Goal: Information Seeking & Learning: Obtain resource

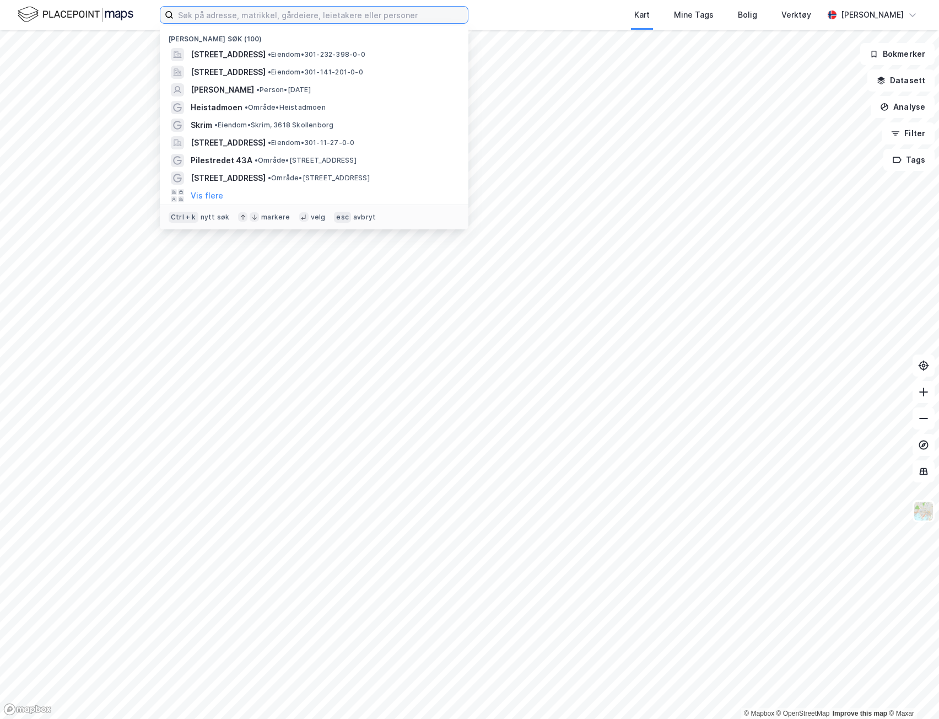
click at [206, 13] on input at bounding box center [321, 15] width 294 height 17
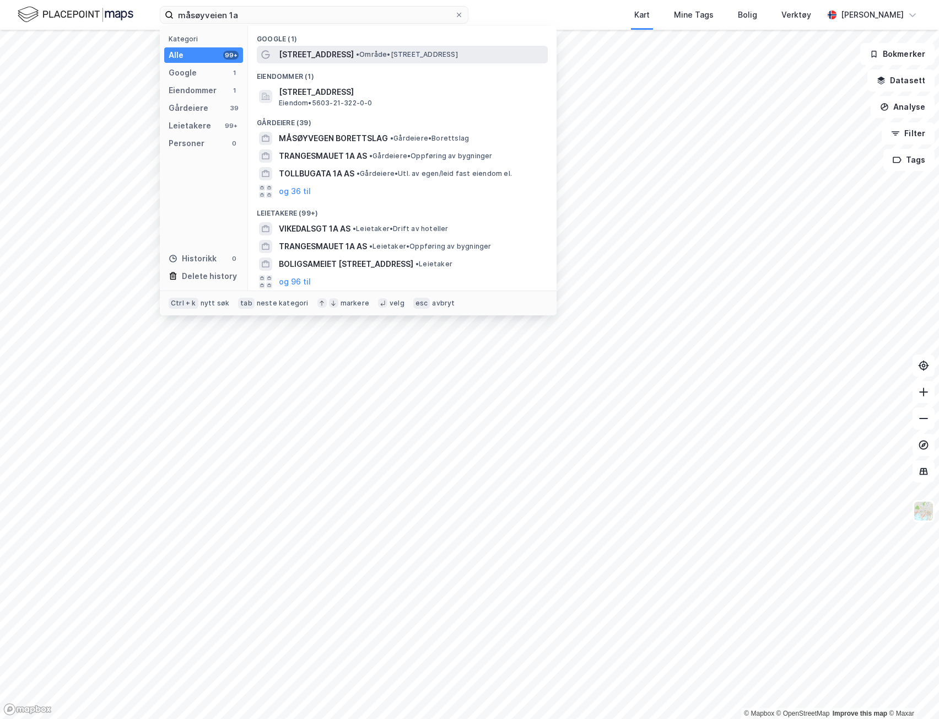
click at [367, 51] on span "• Område • Måsøyveien 1A, 9602 Hammerfest" at bounding box center [407, 54] width 102 height 9
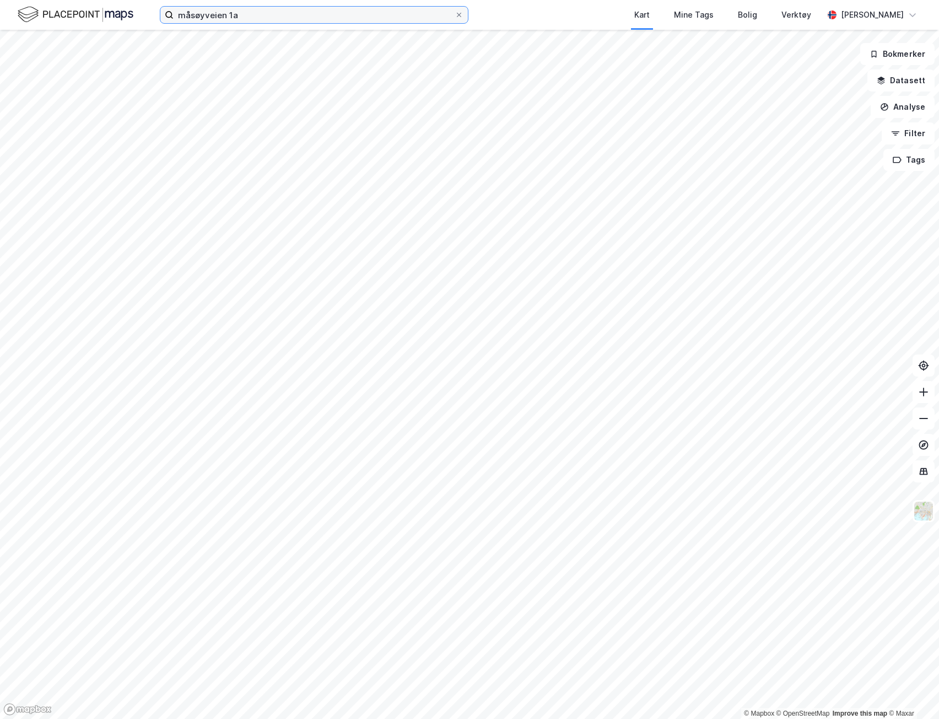
click at [319, 13] on input "måsøyveien 1a" at bounding box center [314, 15] width 281 height 17
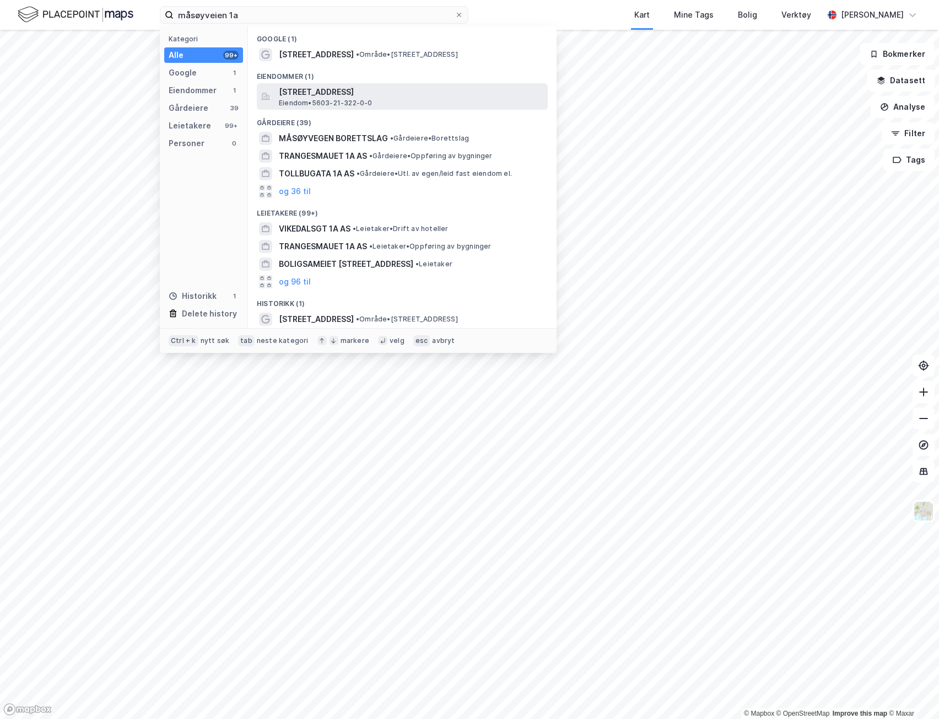
click at [319, 93] on span "[STREET_ADDRESS]" at bounding box center [411, 91] width 265 height 13
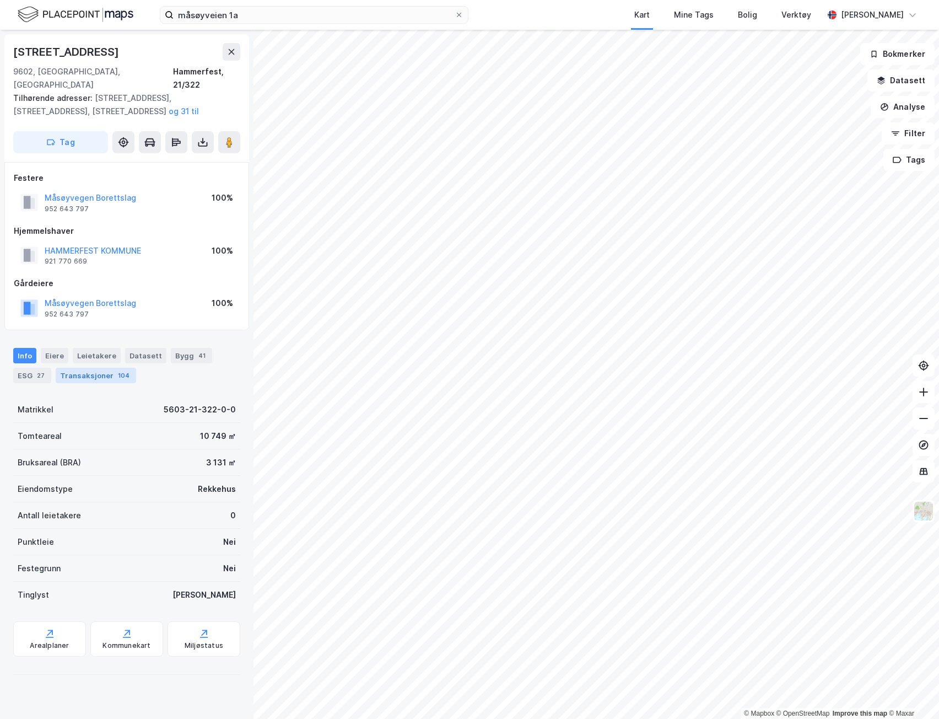
click at [73, 368] on div "Transaksjoner 104" at bounding box center [96, 375] width 80 height 15
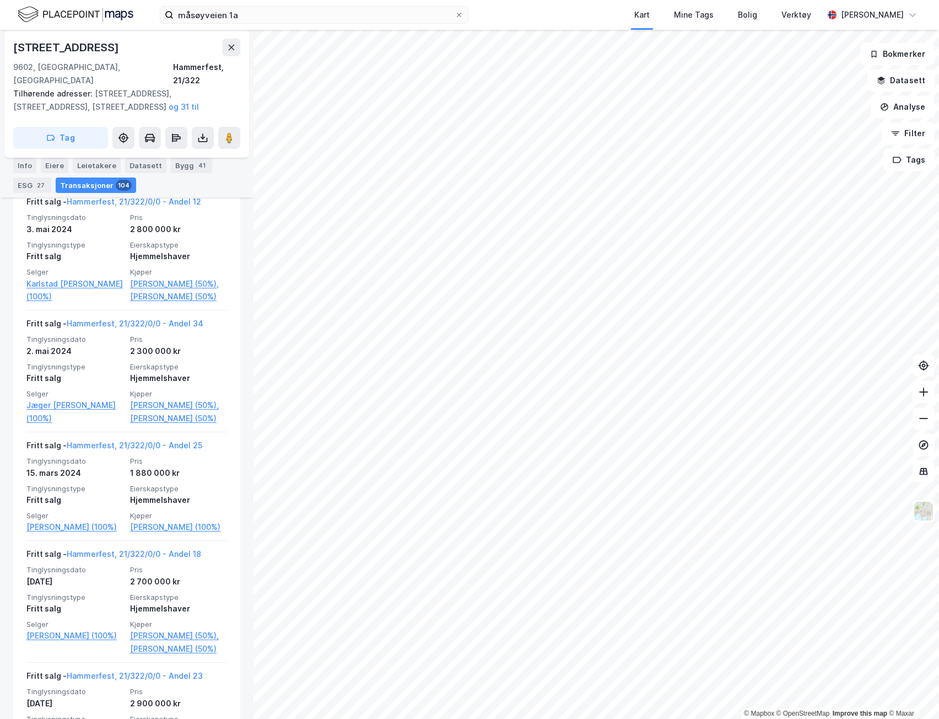
scroll to position [823, 0]
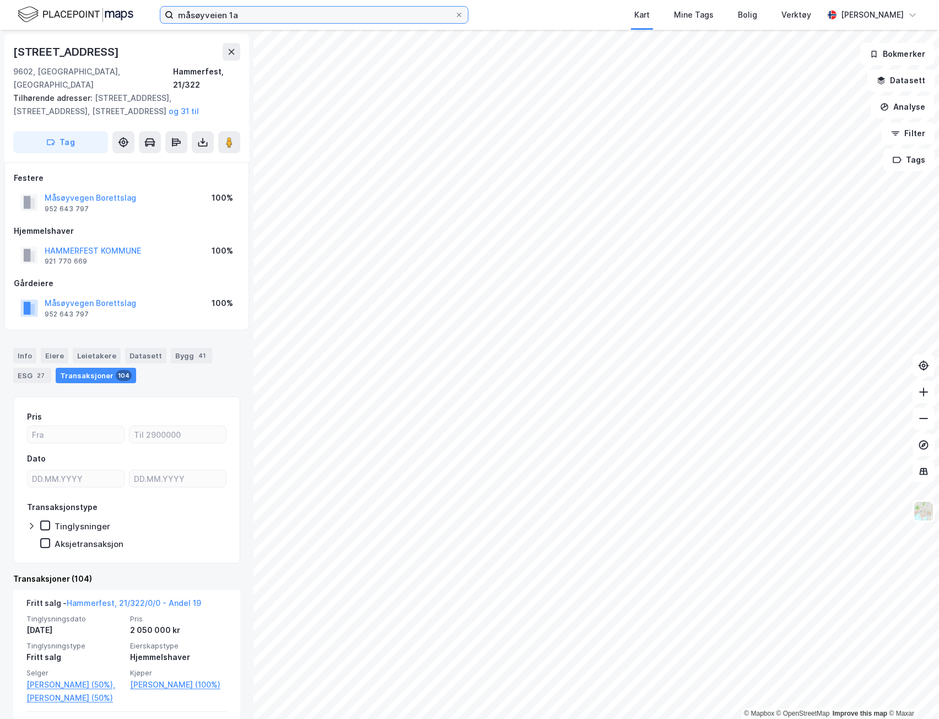
click at [307, 21] on input "måsøyveien 1a" at bounding box center [314, 15] width 281 height 17
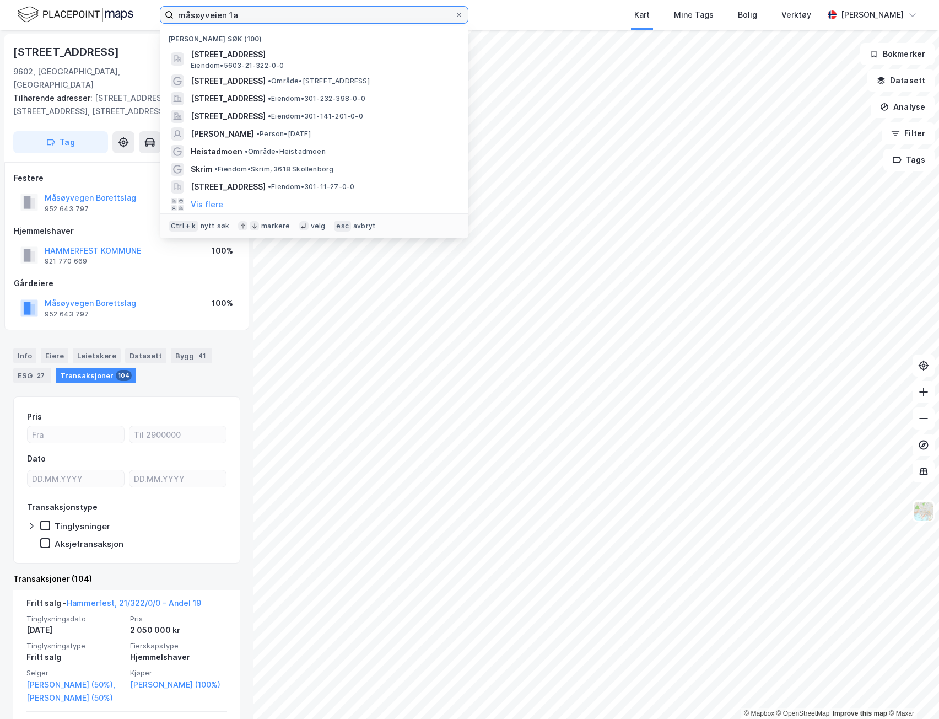
click at [307, 21] on input "måsøyveien 1a" at bounding box center [314, 15] width 281 height 17
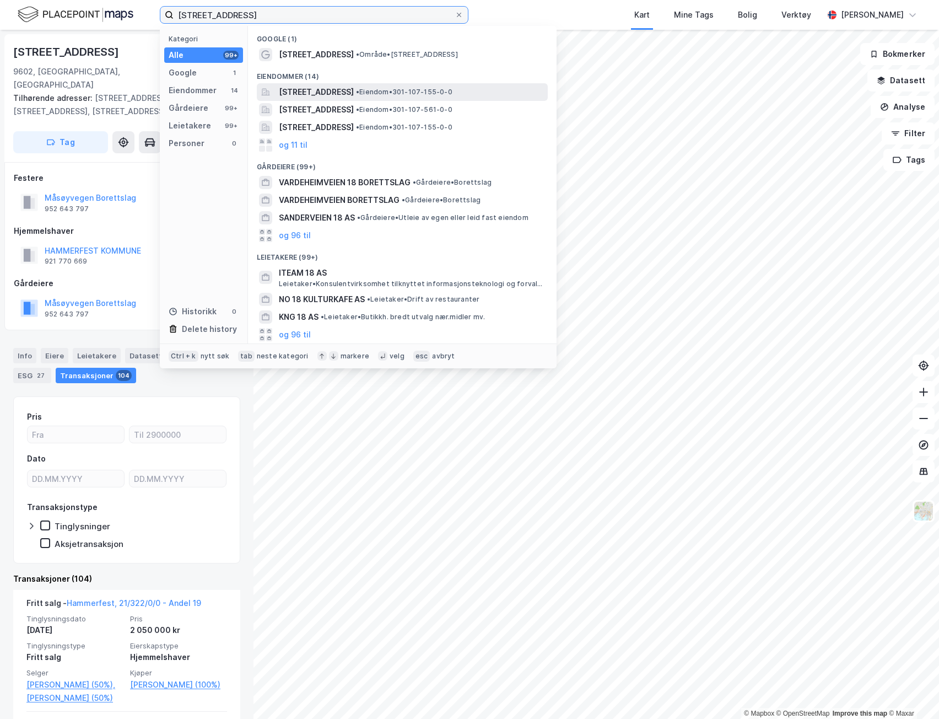
type input "vardeheimsveien 18"
click at [348, 99] on div "Vardeheimveien 18, 1088, OSLO, OSLO • Eiendom • 301-107-155-0-0" at bounding box center [402, 92] width 291 height 18
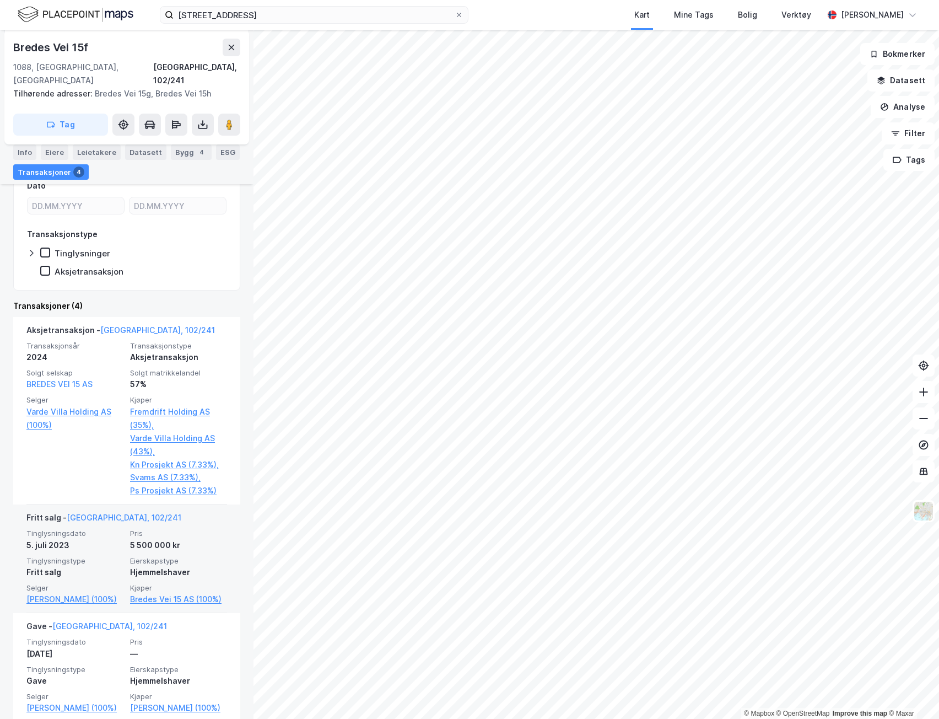
scroll to position [232, 0]
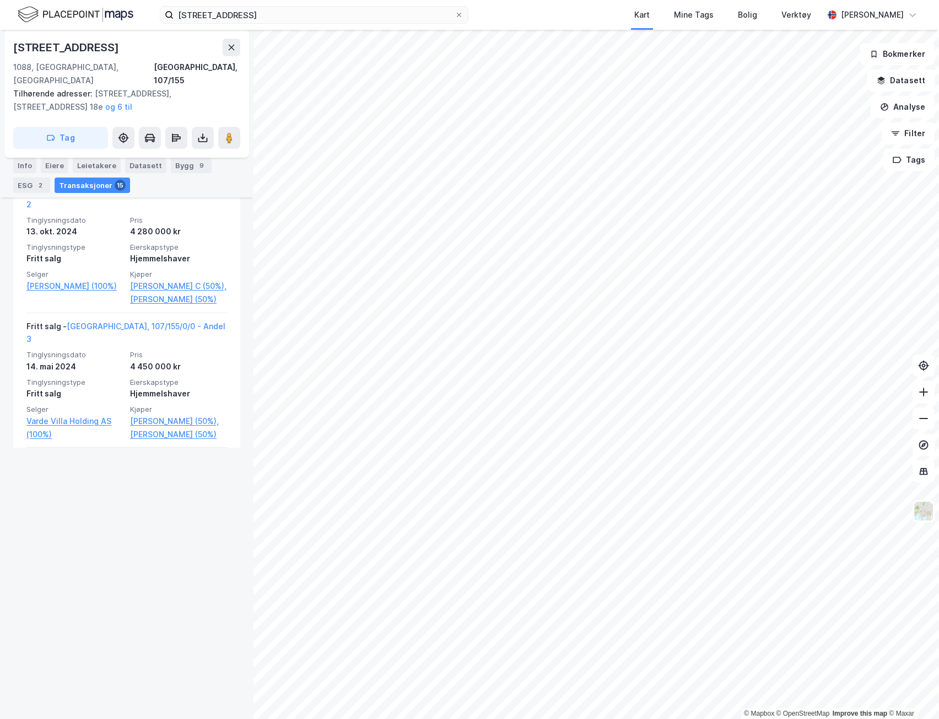
scroll to position [606, 0]
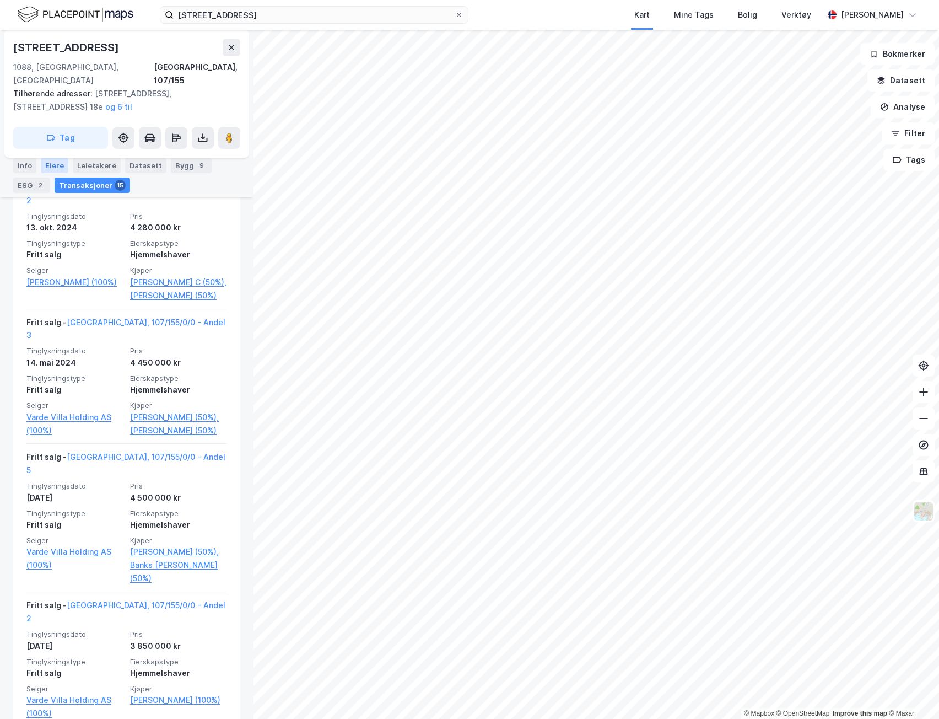
click at [48, 163] on div "Eiere" at bounding box center [55, 165] width 28 height 15
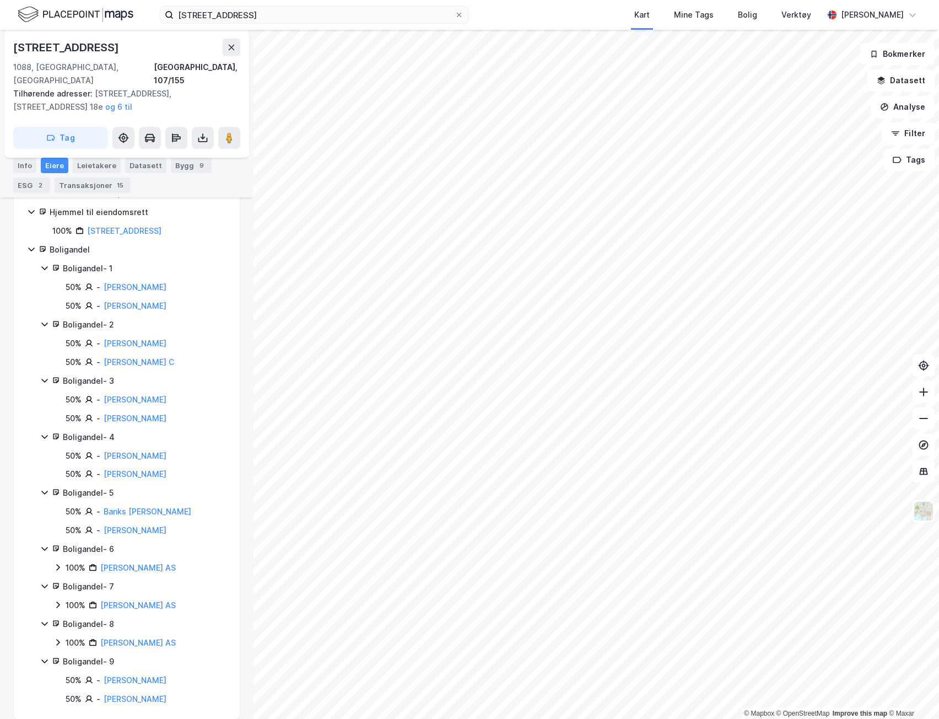
scroll to position [186, 0]
click at [58, 562] on icon at bounding box center [57, 566] width 9 height 9
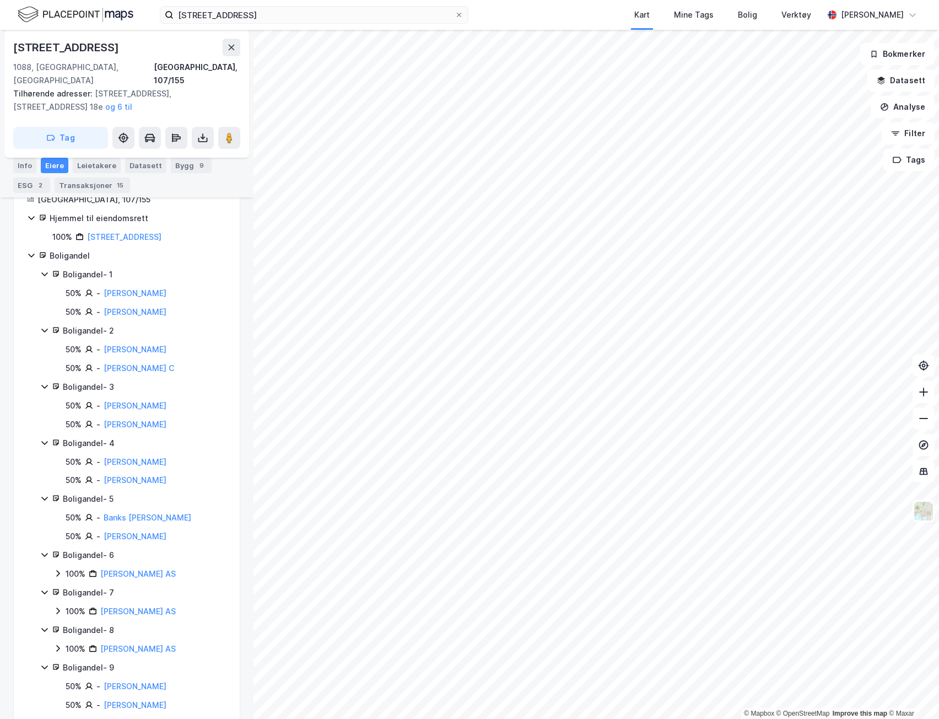
scroll to position [131, 0]
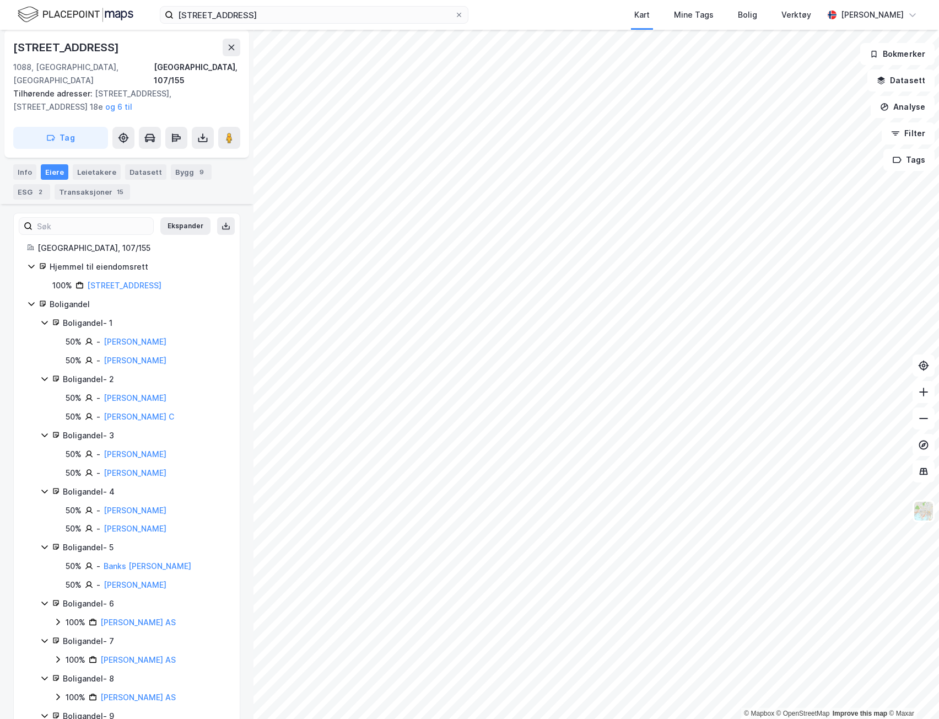
click at [63, 616] on div "100% Ma Bolig AS" at bounding box center [139, 622] width 173 height 13
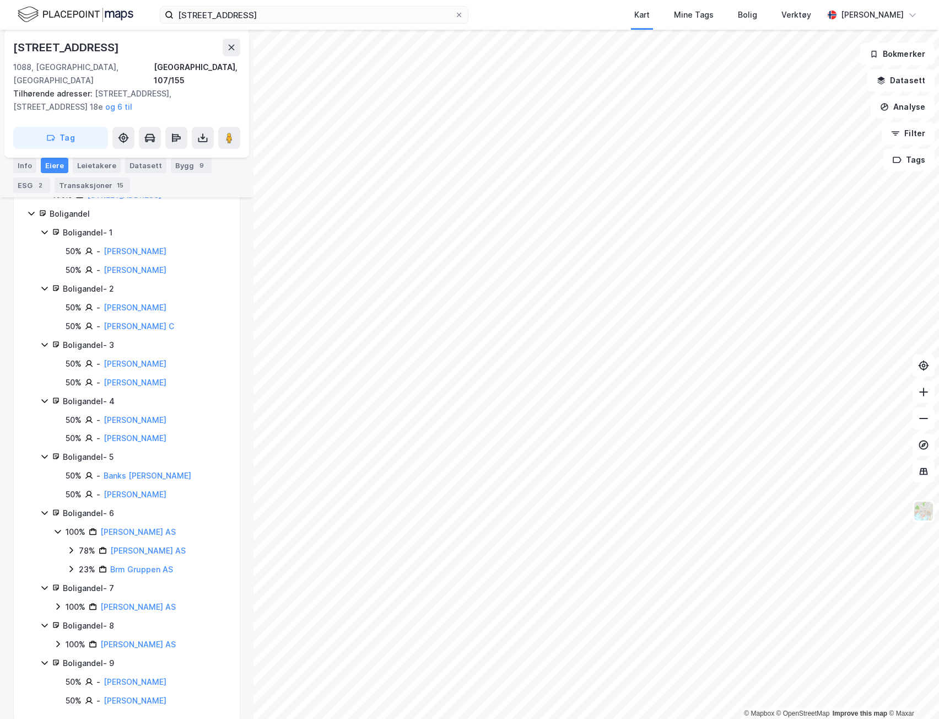
scroll to position [223, 0]
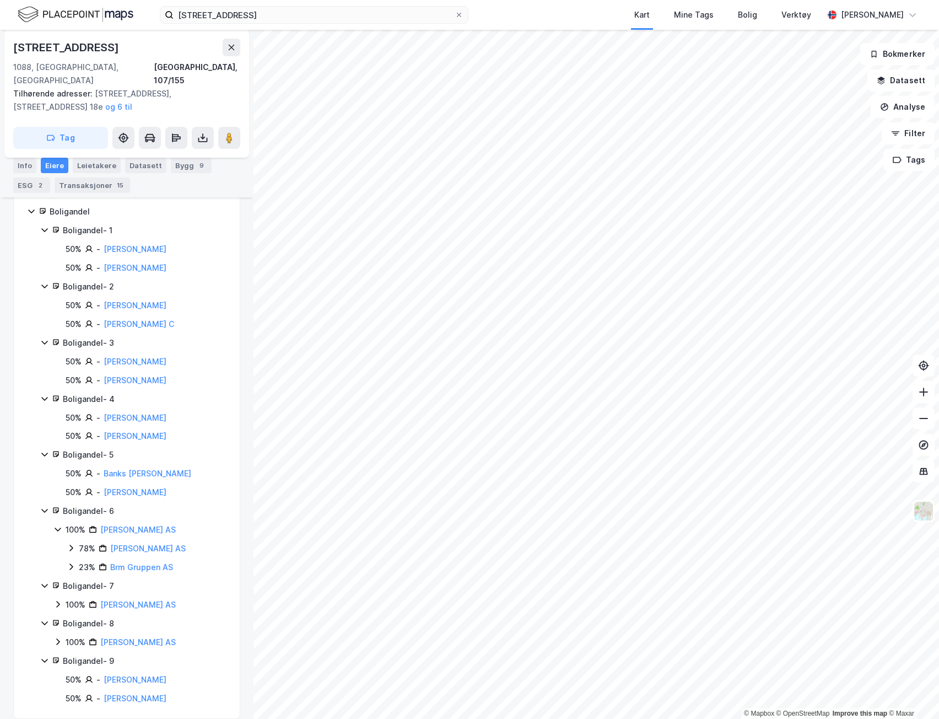
click at [197, 137] on div "Vardeheimveien 18 1088, Oslo, Oslo Oslo, 107/155 Tilhørende adresser: Vardeheim…" at bounding box center [126, 94] width 245 height 128
click at [201, 132] on icon at bounding box center [202, 137] width 11 height 11
click at [179, 155] on div "Last ned grunnbok" at bounding box center [148, 159] width 64 height 9
click at [127, 543] on link "Ma Totalbygg AS" at bounding box center [148, 547] width 76 height 9
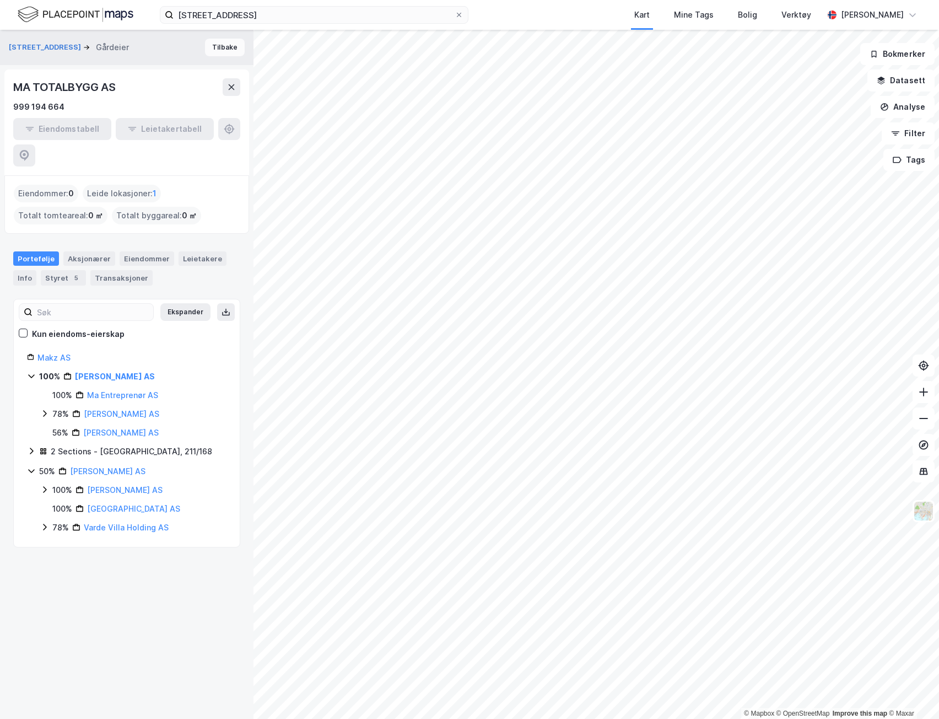
click at [209, 45] on button "Tilbake" at bounding box center [225, 48] width 40 height 18
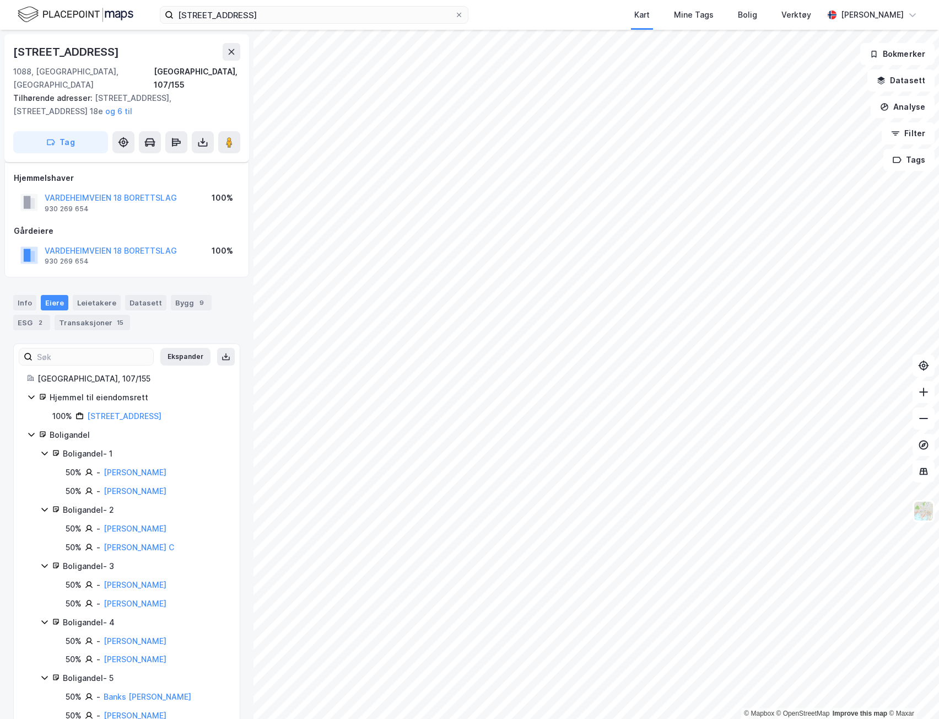
scroll to position [186, 0]
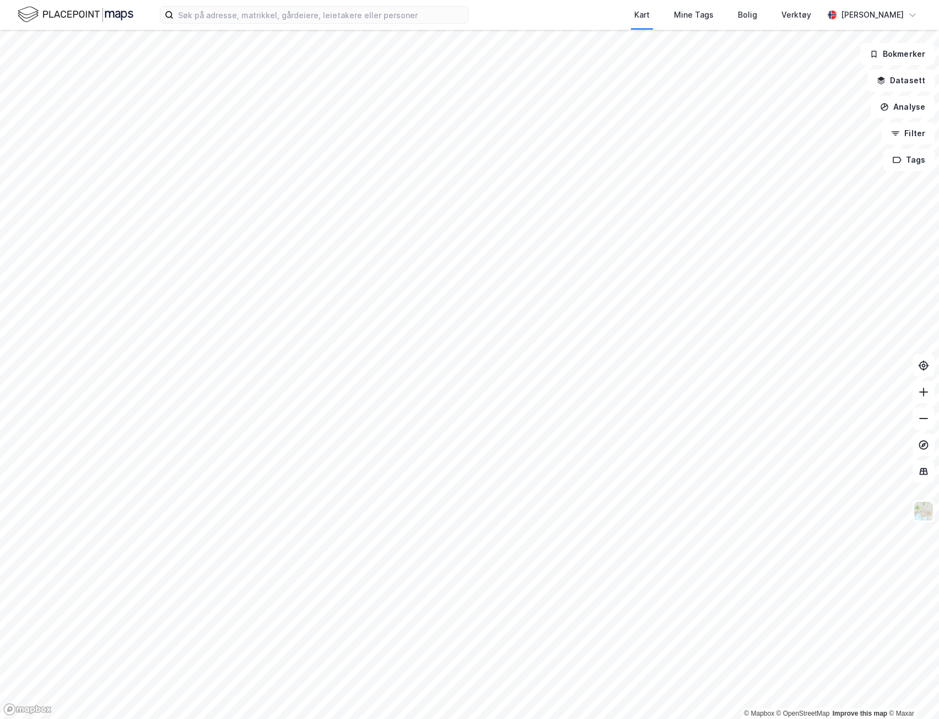
click at [283, 5] on div "Kart Mine Tags Bolig Verktøy [PERSON_NAME]" at bounding box center [469, 15] width 939 height 30
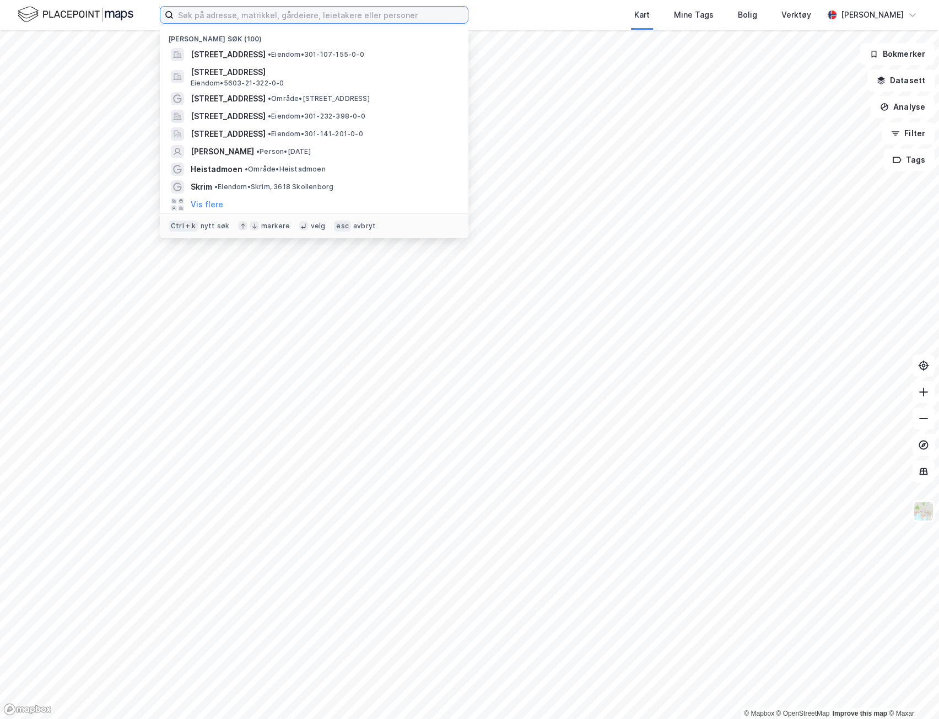
click at [283, 14] on input at bounding box center [321, 15] width 294 height 17
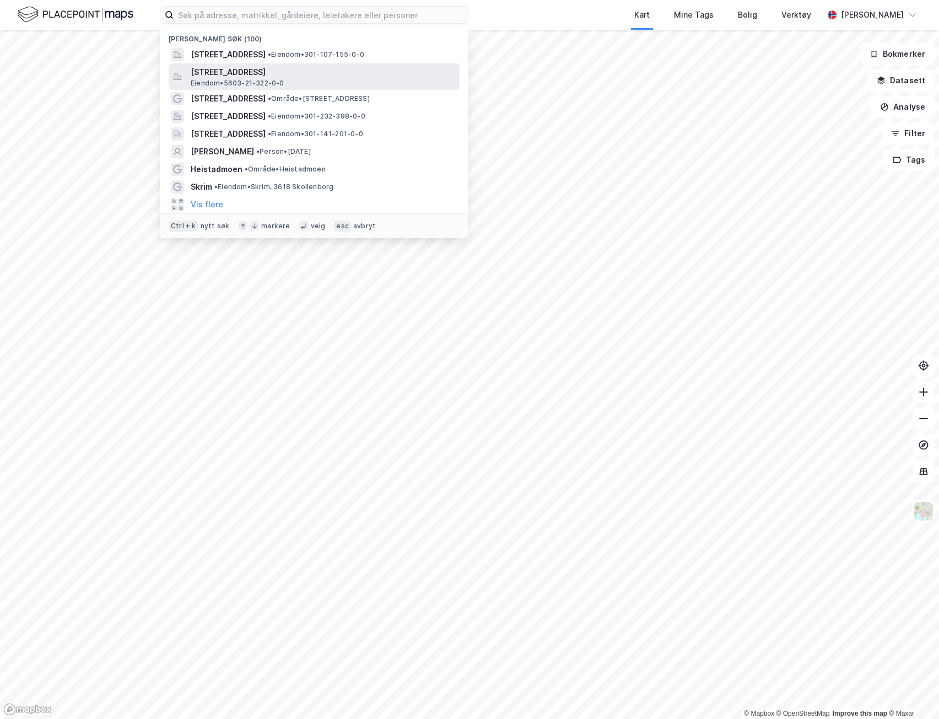
click at [275, 79] on span "Eiendom • 5603-21-322-0-0" at bounding box center [238, 83] width 94 height 9
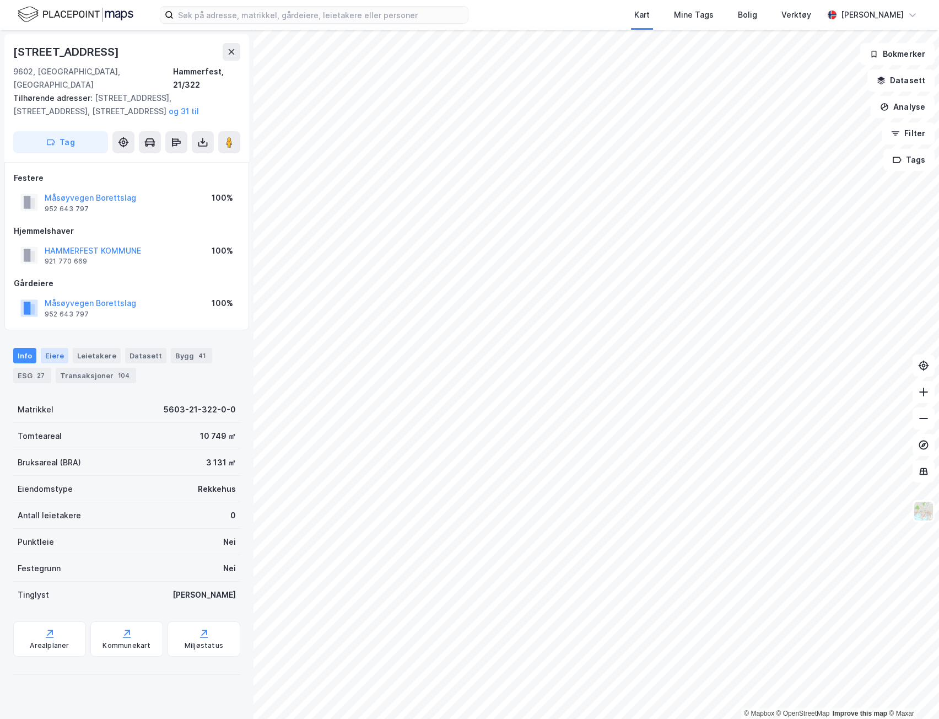
click at [46, 348] on div "Eiere" at bounding box center [55, 355] width 28 height 15
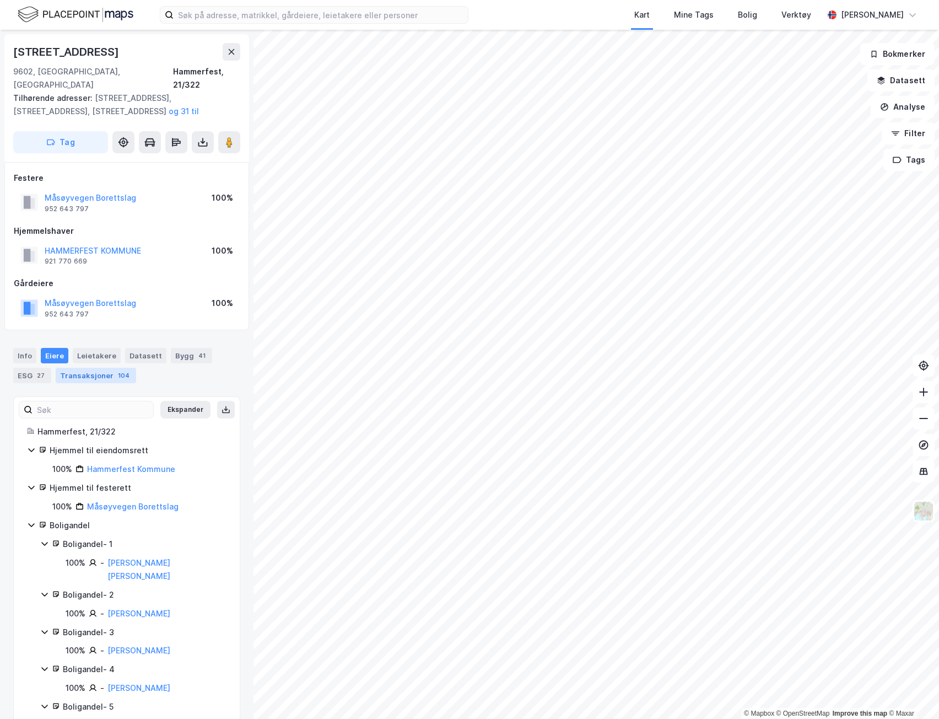
click at [97, 368] on div "Transaksjoner 104" at bounding box center [96, 375] width 80 height 15
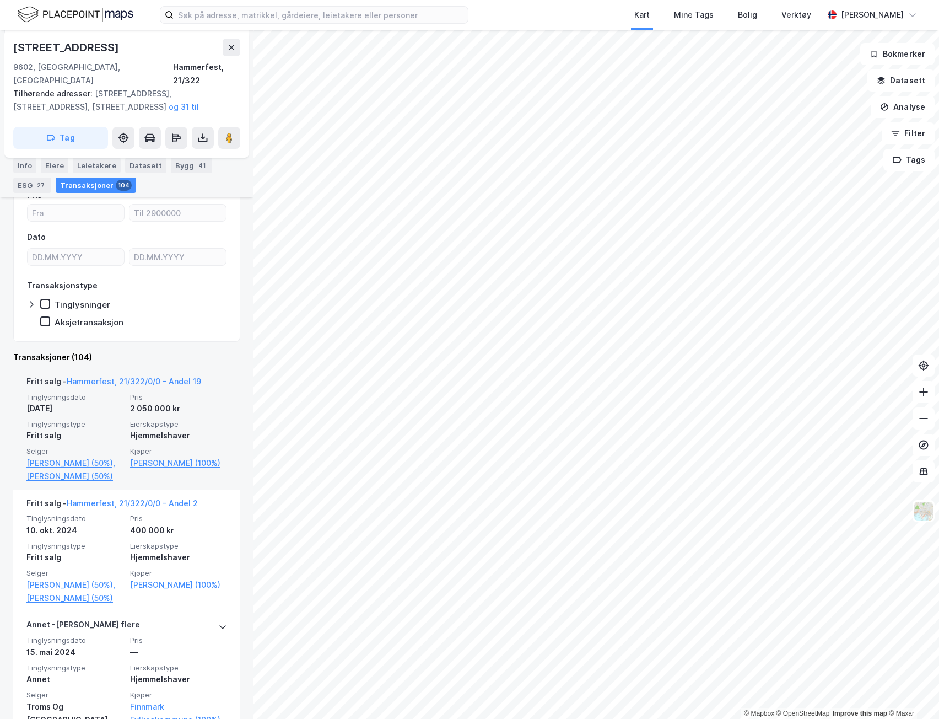
scroll to position [220, 0]
click at [171, 403] on div "2 050 000 kr" at bounding box center [178, 409] width 97 height 13
click at [174, 378] on link "Hammerfest, 21/322/0/0 - Andel 19" at bounding box center [134, 382] width 134 height 9
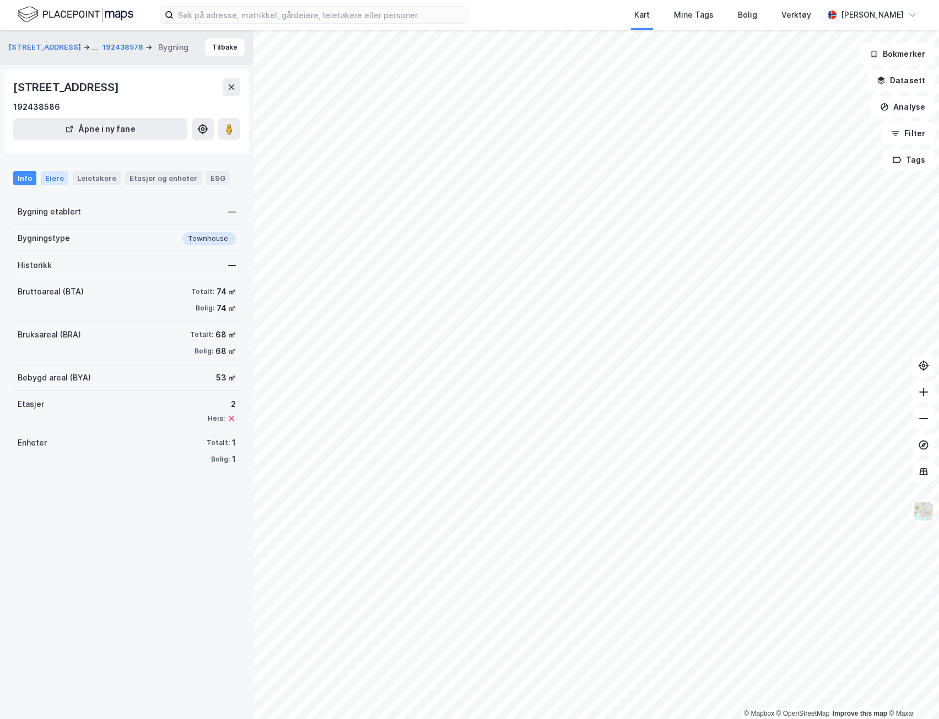
click at [63, 179] on div "Eiere" at bounding box center [55, 178] width 28 height 14
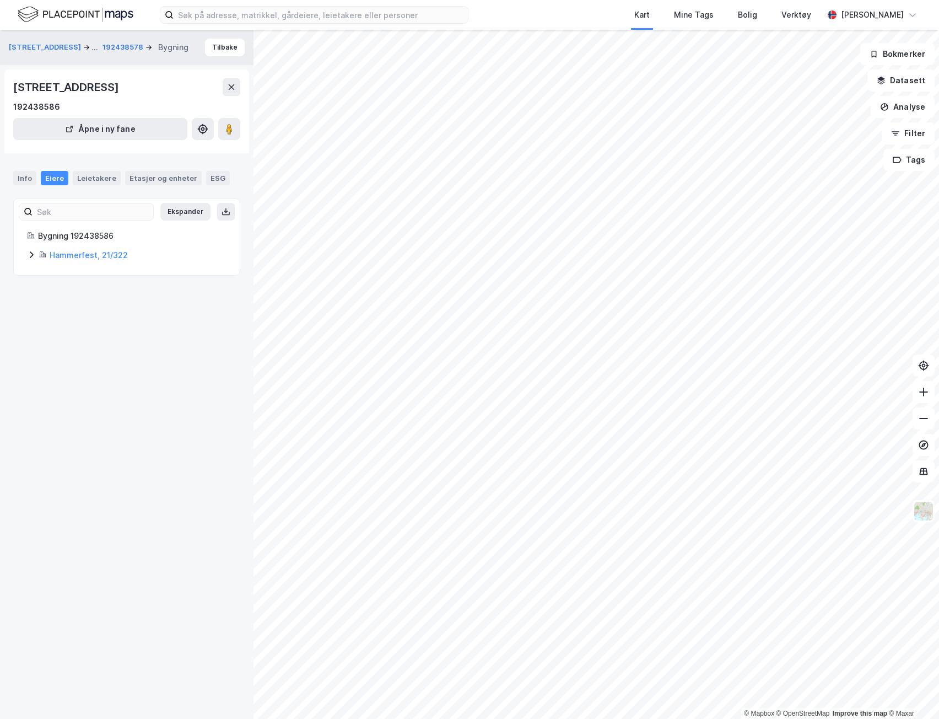
click at [31, 253] on icon at bounding box center [31, 254] width 3 height 7
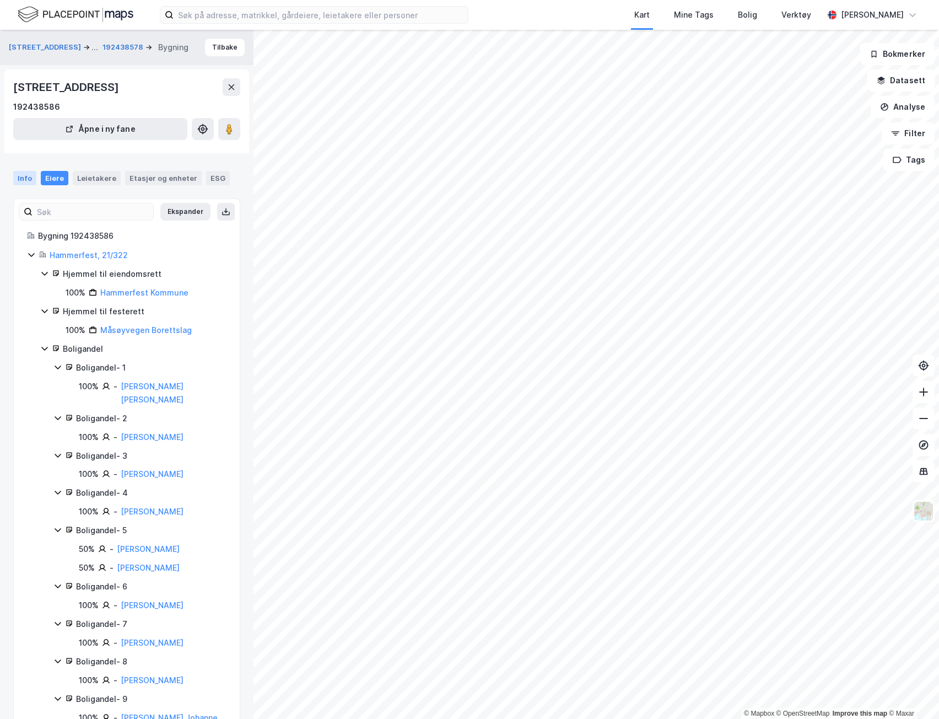
click at [34, 180] on div "Info" at bounding box center [24, 178] width 23 height 14
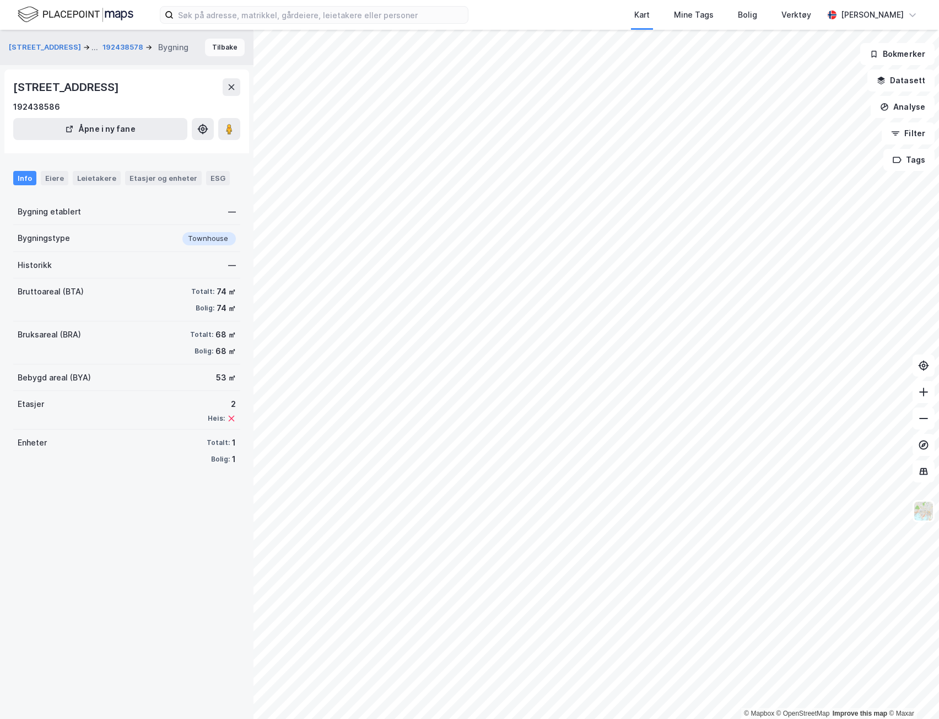
click at [234, 47] on button "Tilbake" at bounding box center [225, 48] width 40 height 18
click at [231, 50] on button "Tilbake" at bounding box center [225, 48] width 40 height 18
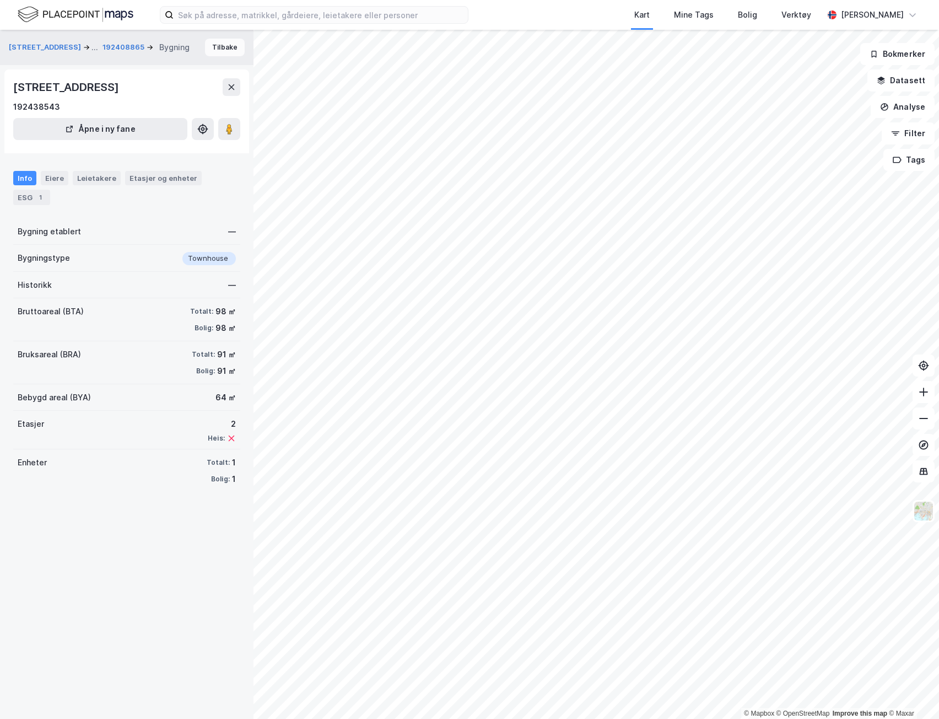
click at [218, 49] on button "Tilbake" at bounding box center [225, 48] width 40 height 18
click at [213, 38] on div "Måsøyveien 1a ... 192408911 Bygning Tilbake" at bounding box center [127, 47] width 254 height 35
click at [218, 45] on button "Tilbake" at bounding box center [225, 48] width 40 height 18
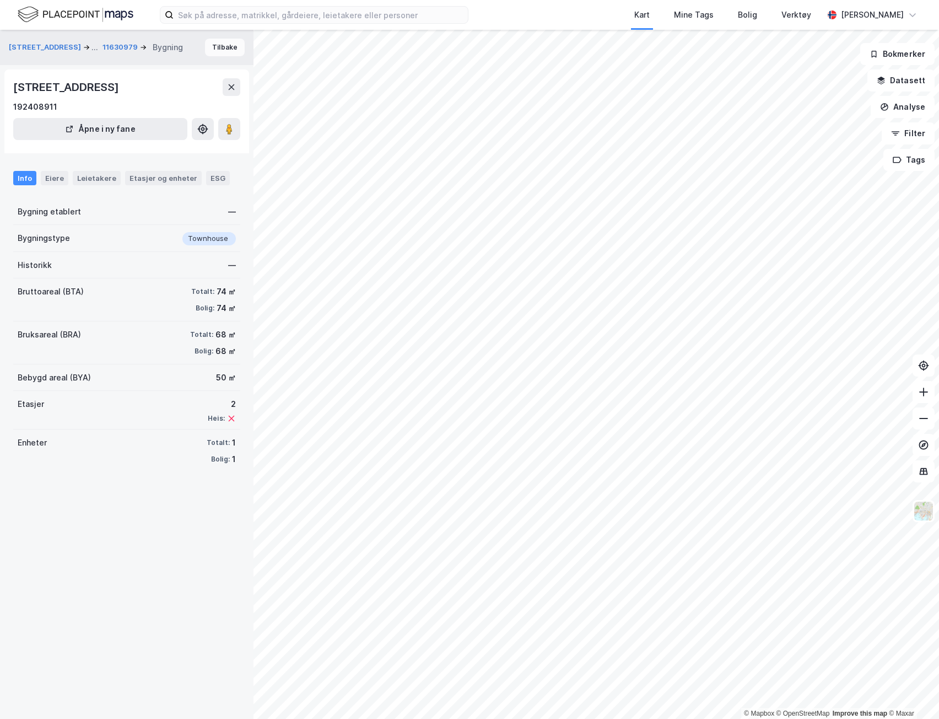
click at [218, 45] on button "Tilbake" at bounding box center [225, 48] width 40 height 18
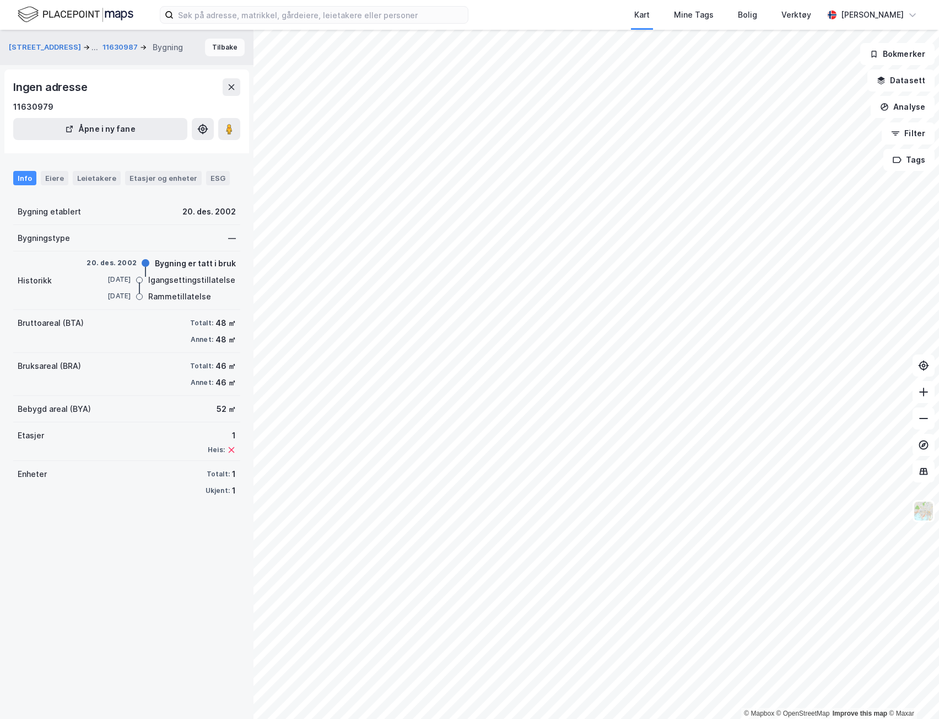
click at [218, 45] on button "Tilbake" at bounding box center [225, 48] width 40 height 18
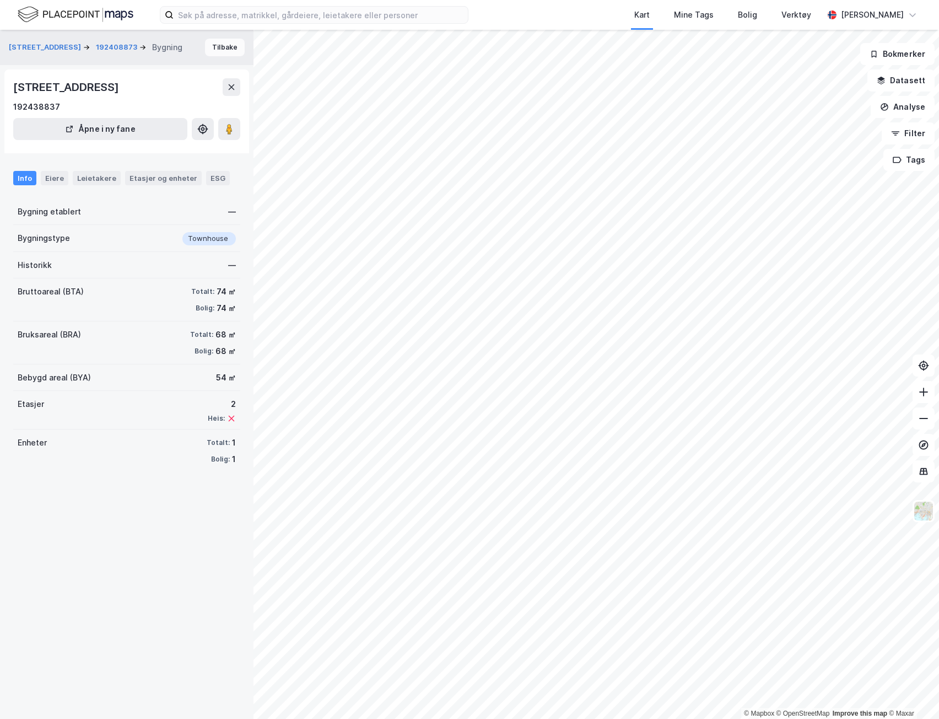
click at [218, 45] on button "Tilbake" at bounding box center [225, 48] width 40 height 18
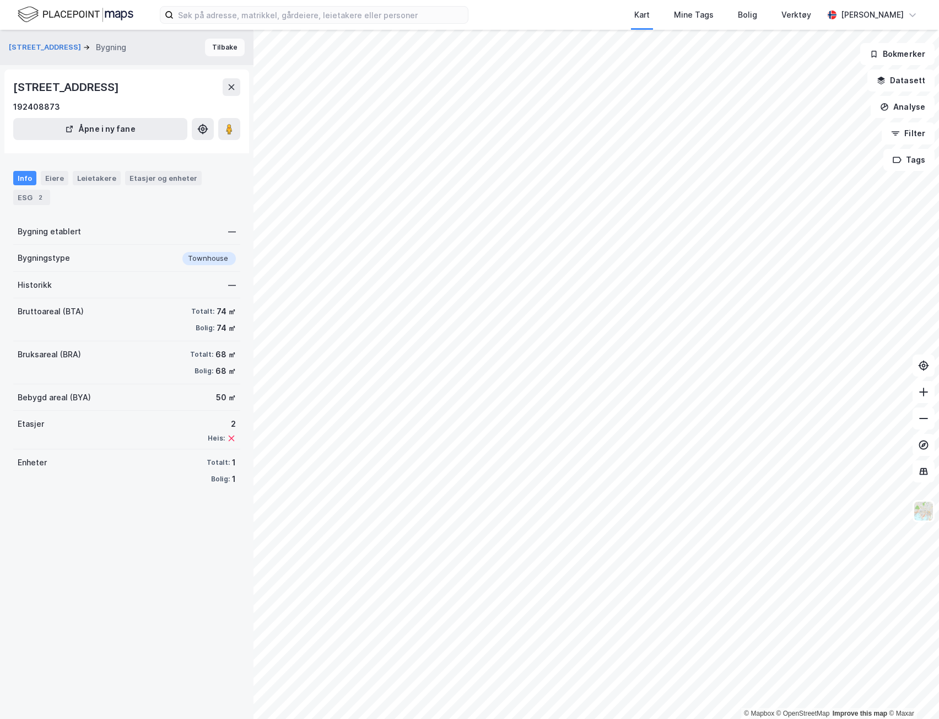
click at [218, 45] on button "Tilbake" at bounding box center [225, 48] width 40 height 18
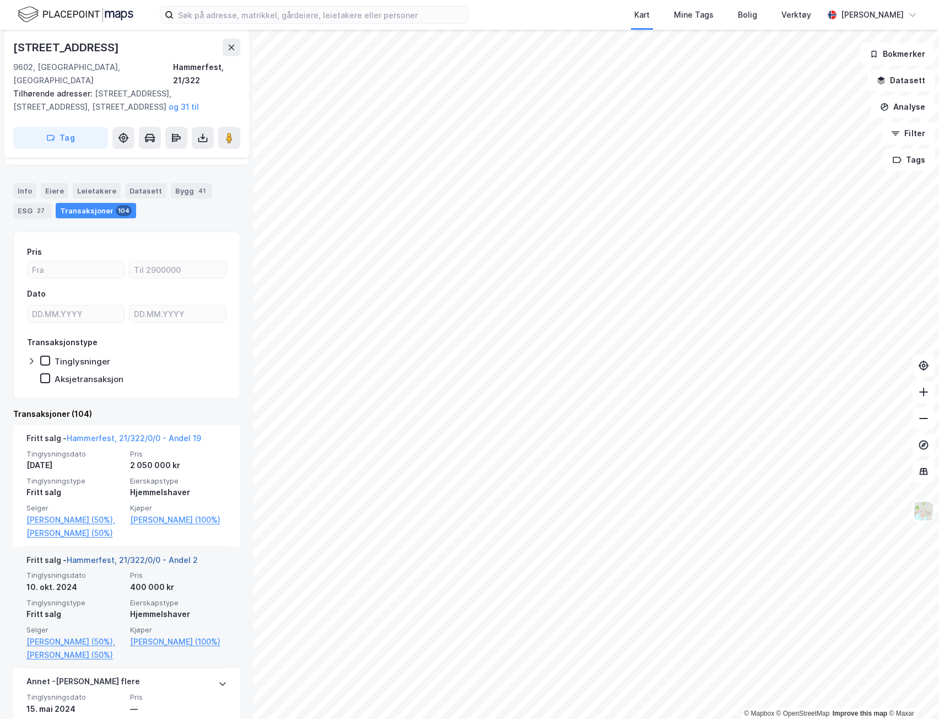
scroll to position [165, 0]
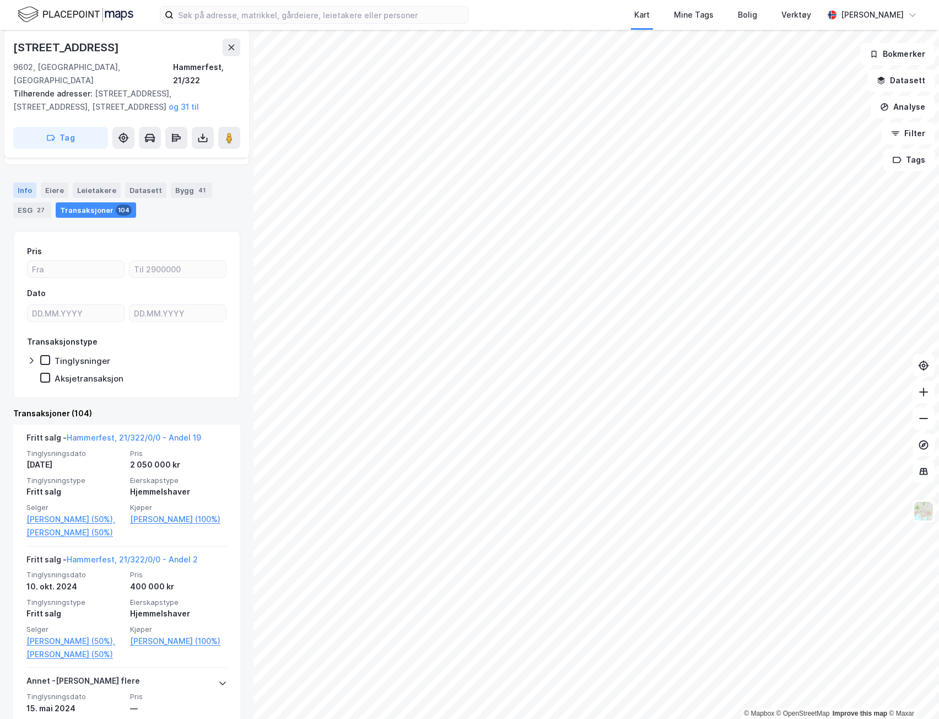
click at [30, 182] on div "Info" at bounding box center [24, 189] width 23 height 15
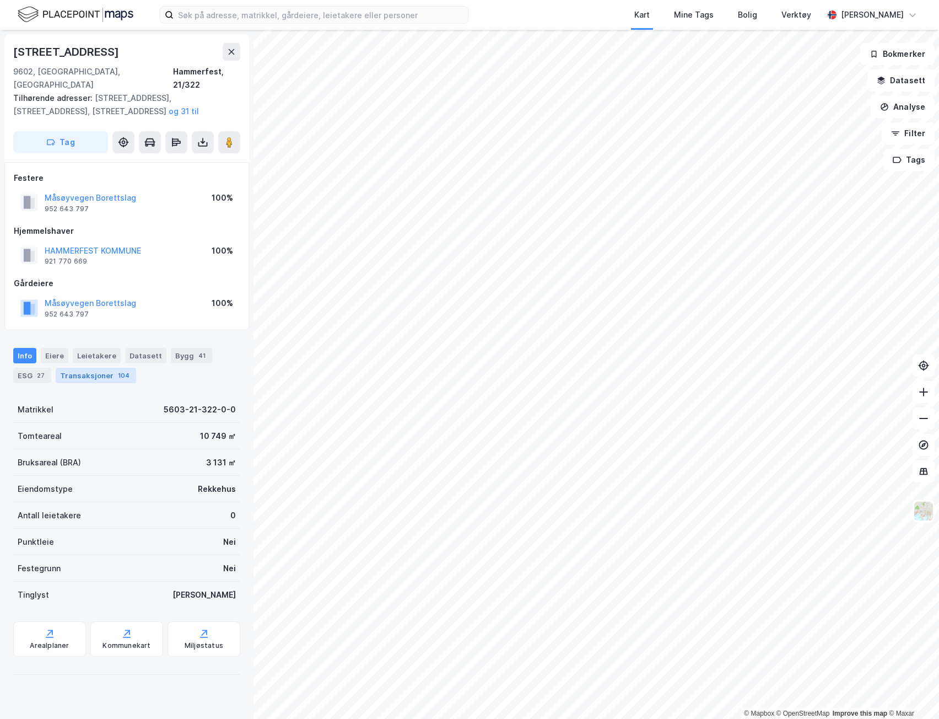
click at [93, 368] on div "Transaksjoner 104" at bounding box center [96, 375] width 80 height 15
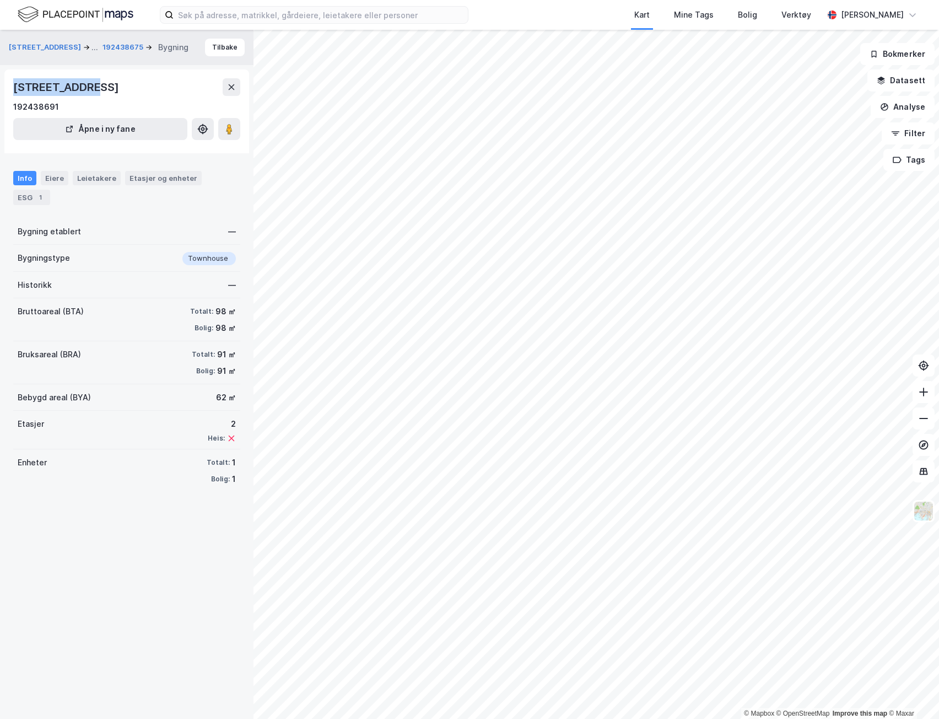
drag, startPoint x: 14, startPoint y: 84, endPoint x: 93, endPoint y: 85, distance: 78.3
click at [93, 85] on div "Måsøyveien 4D, 9602, FINNMARK 192438691 Åpne i ny fane" at bounding box center [126, 111] width 245 height 84
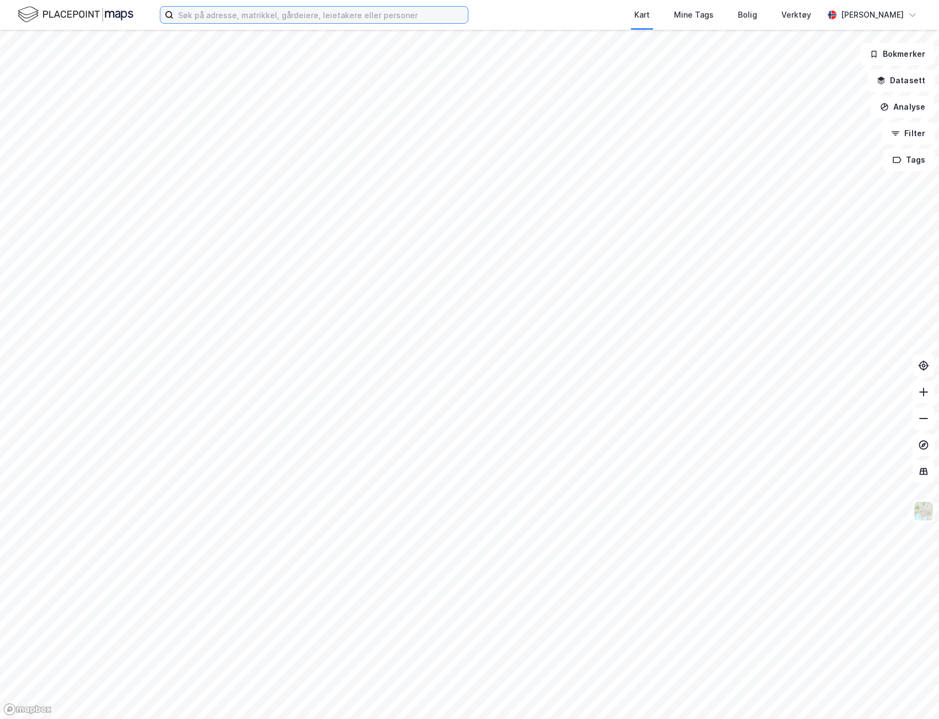
click at [253, 20] on input at bounding box center [321, 15] width 294 height 17
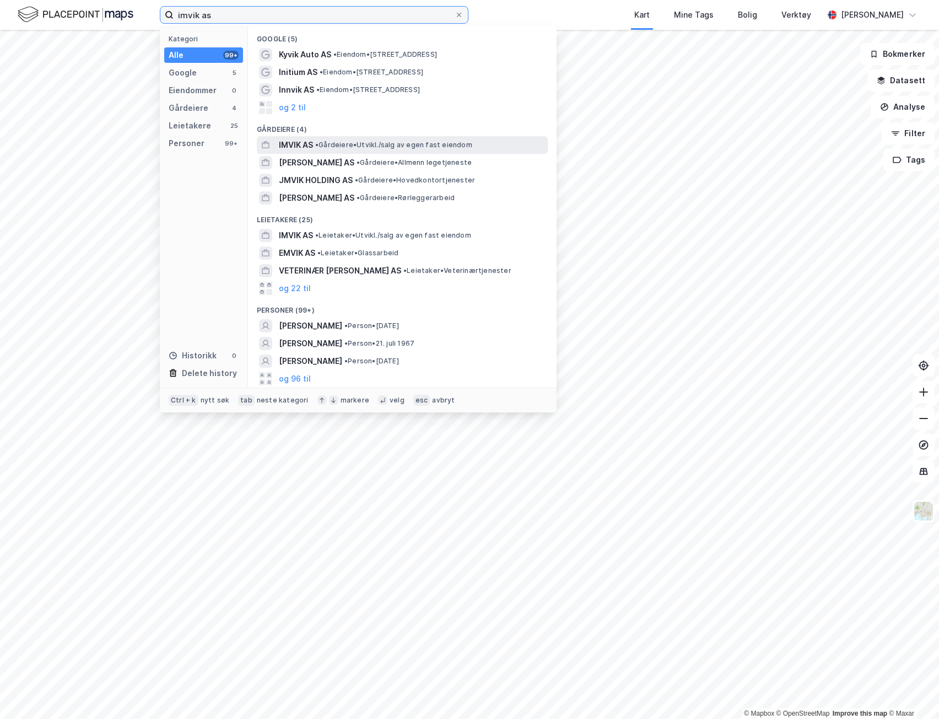
type input "imvik as"
click at [336, 142] on span "• Gårdeiere • [GEOGRAPHIC_DATA]/salg av egen fast eiendom" at bounding box center [393, 145] width 157 height 9
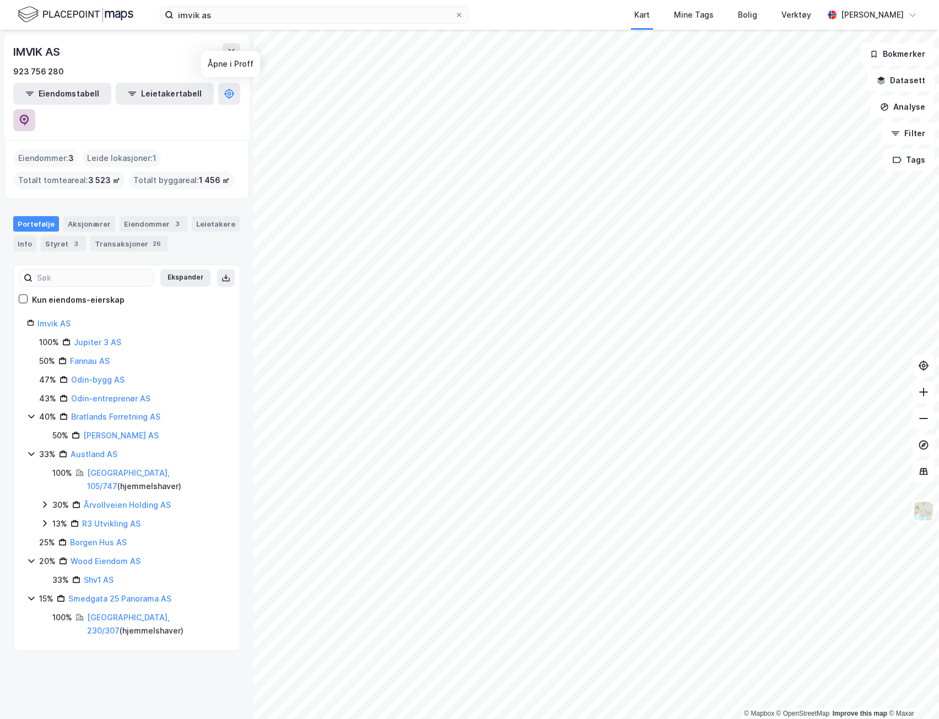
click at [35, 109] on button at bounding box center [24, 120] width 22 height 22
click at [159, 216] on div "Eiendommer 3" at bounding box center [154, 223] width 68 height 15
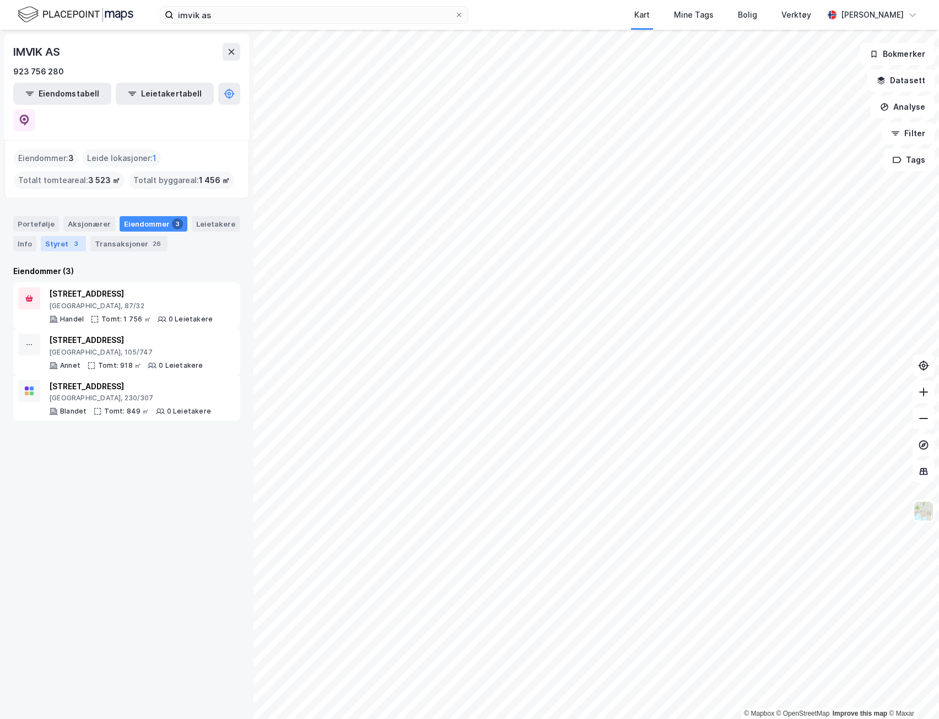
click at [72, 238] on div "3" at bounding box center [76, 243] width 11 height 11
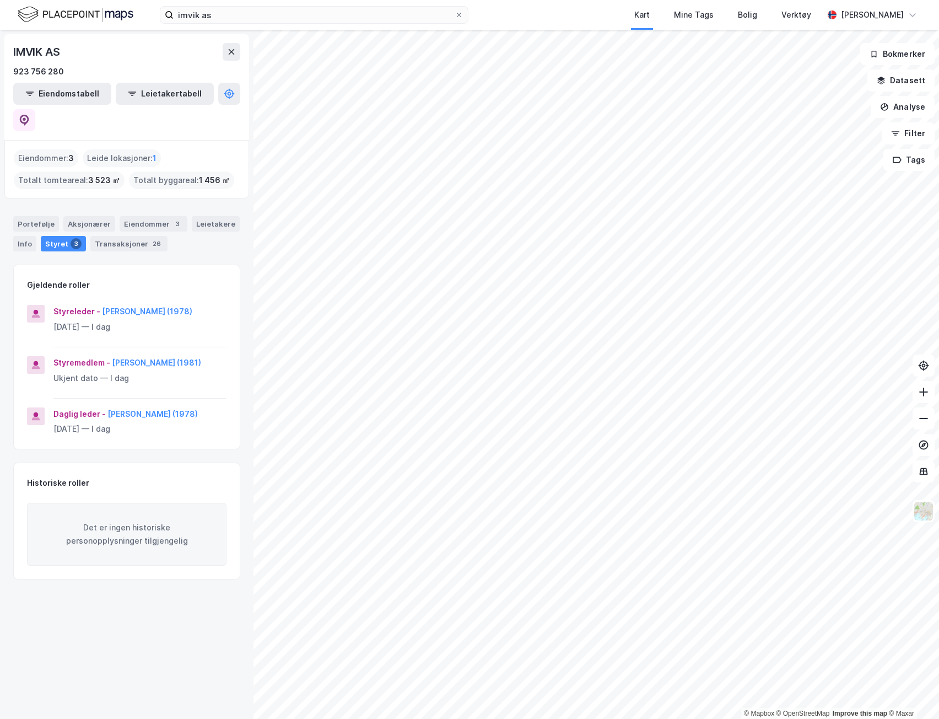
click at [133, 407] on div "Daglig leder - [PERSON_NAME] (1978)" at bounding box center [139, 413] width 173 height 13
click at [0, 0] on button "[PERSON_NAME] (1978)" at bounding box center [0, 0] width 0 height 0
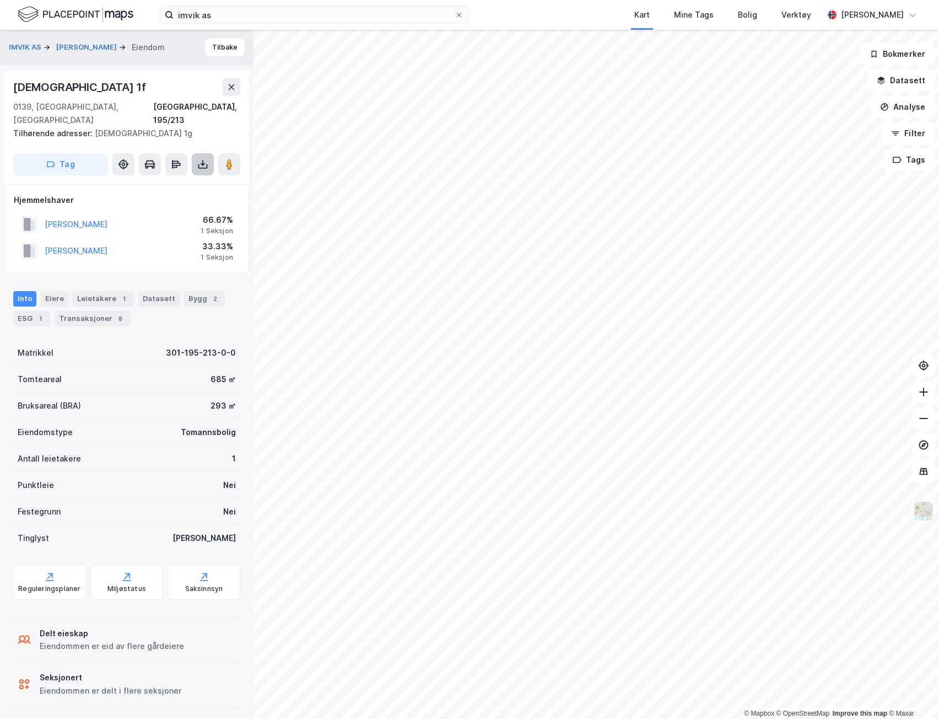
click at [206, 158] on button at bounding box center [203, 164] width 22 height 22
click at [186, 177] on div "Last ned grunnbok" at bounding box center [154, 186] width 117 height 18
click at [56, 291] on div "Eiere" at bounding box center [55, 298] width 28 height 15
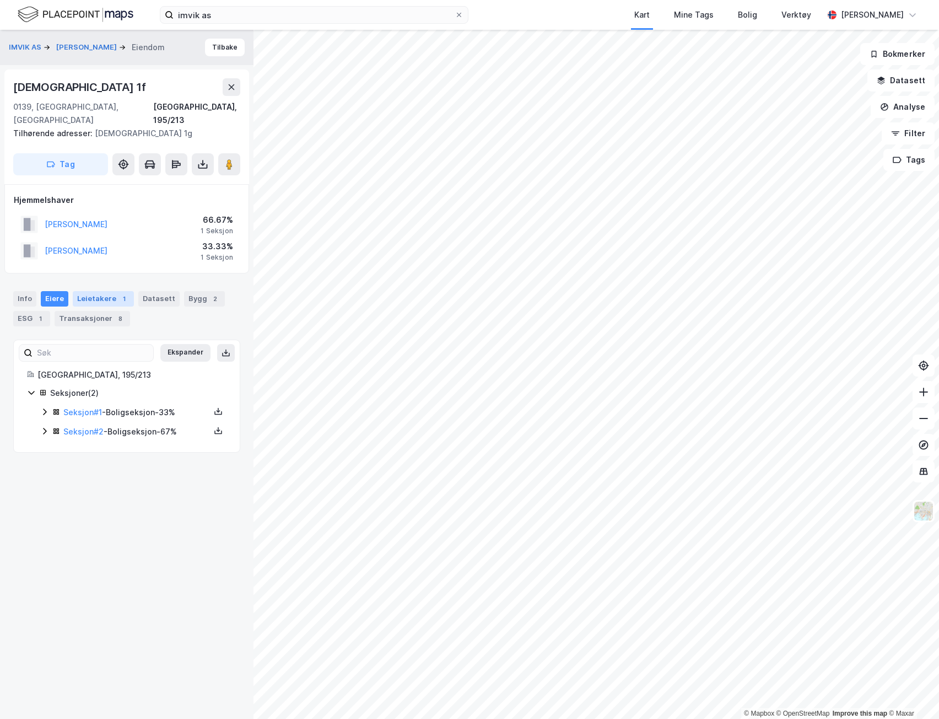
click at [118, 293] on div "1" at bounding box center [123, 298] width 11 height 11
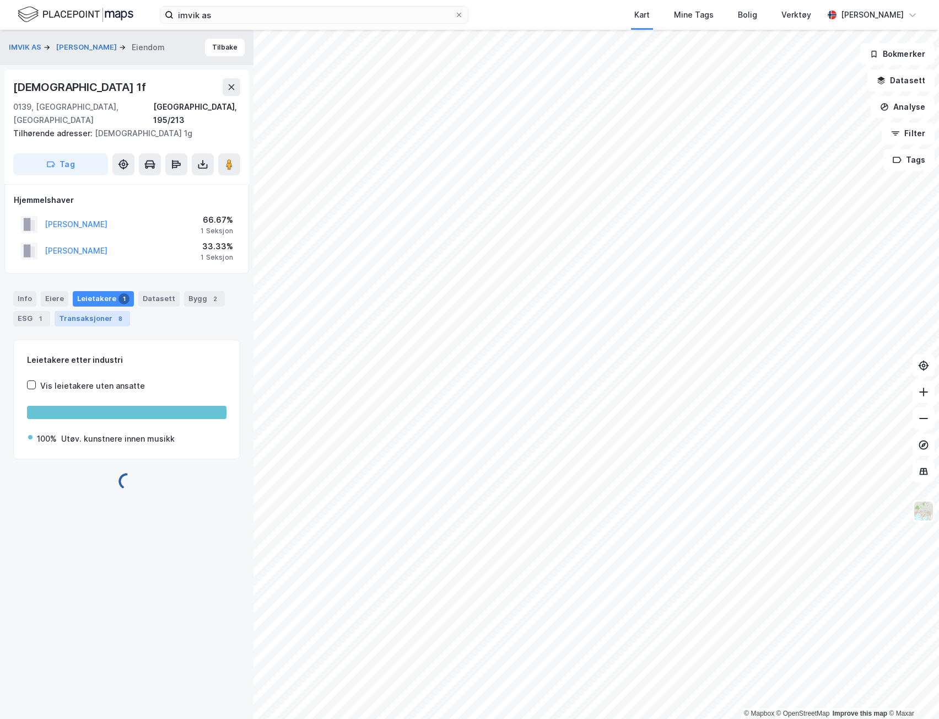
click at [96, 311] on div "Transaksjoner 8" at bounding box center [93, 318] width 76 height 15
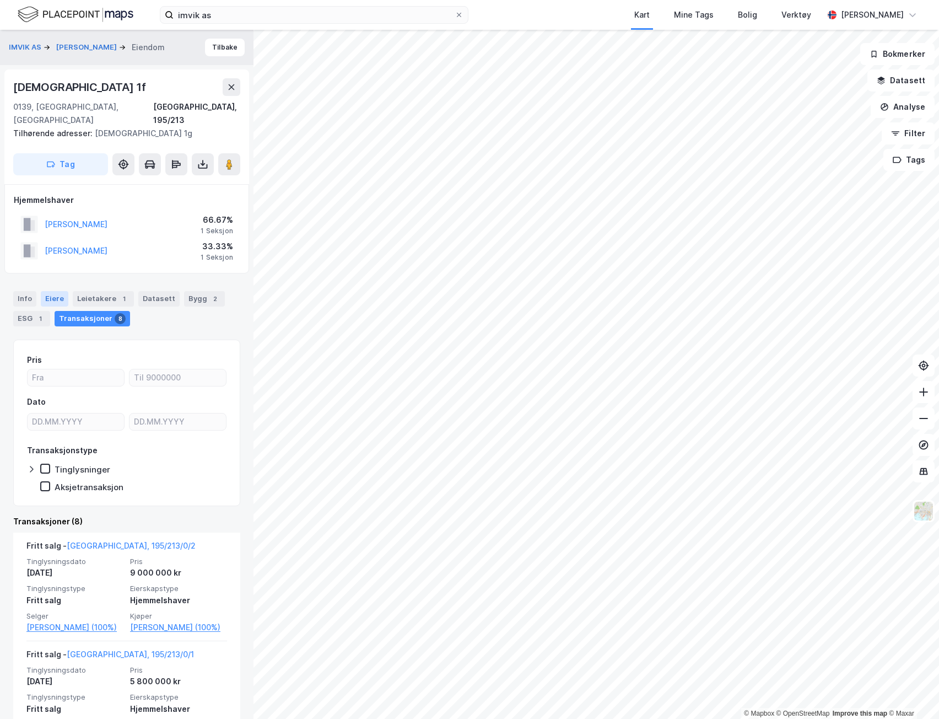
click at [62, 291] on div "Eiere" at bounding box center [55, 298] width 28 height 15
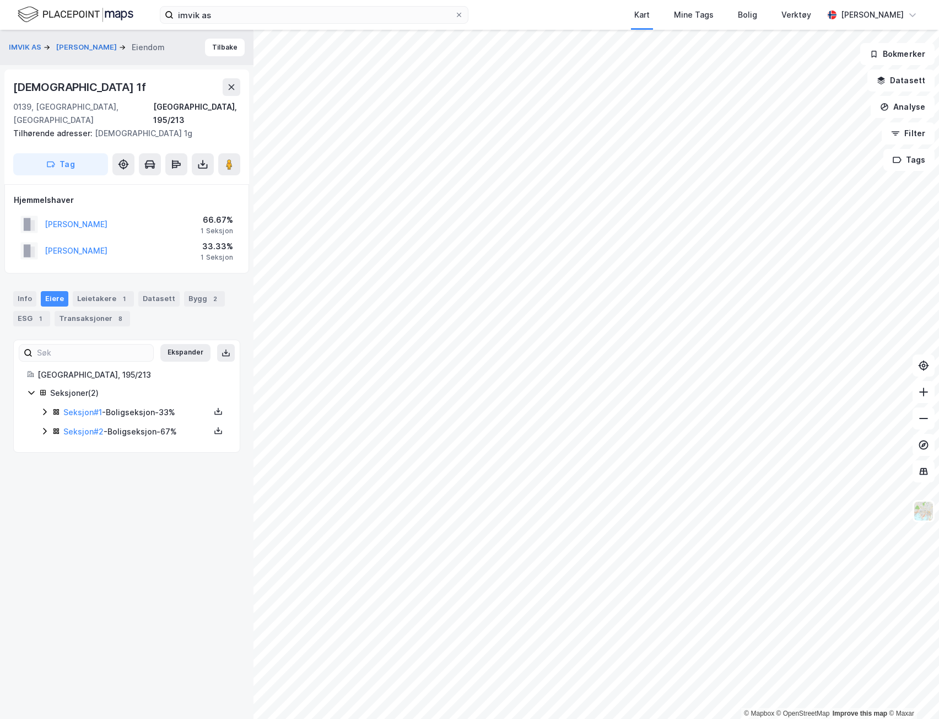
click at [42, 427] on icon at bounding box center [44, 431] width 9 height 9
click at [44, 407] on icon at bounding box center [44, 411] width 9 height 9
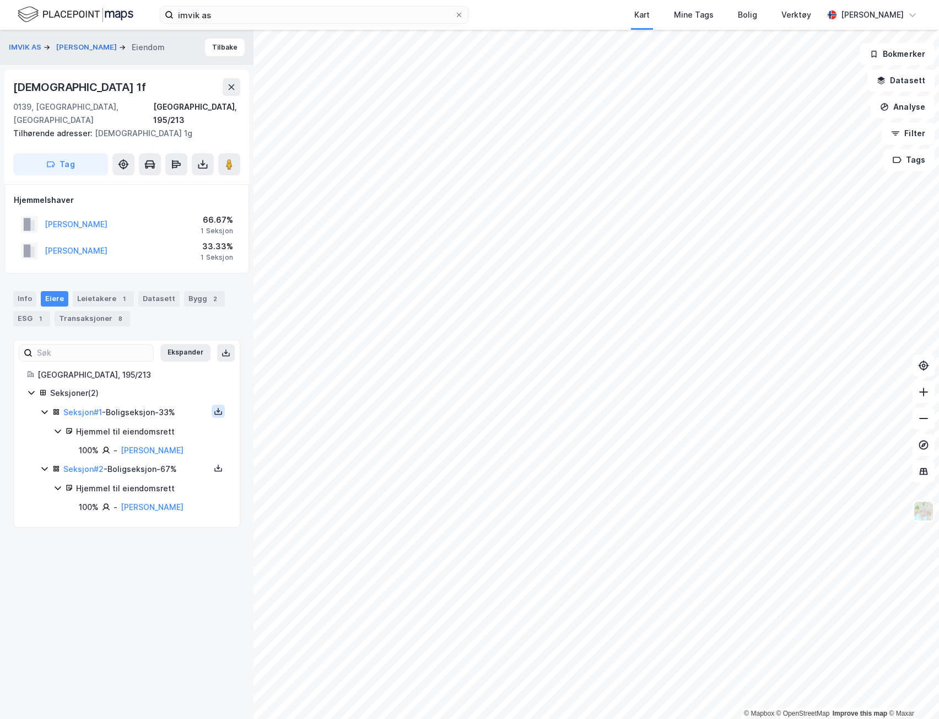
click at [214, 407] on icon at bounding box center [218, 411] width 9 height 9
click at [166, 368] on div "Grunnbok" at bounding box center [157, 378] width 97 height 26
click at [214, 463] on icon at bounding box center [218, 467] width 9 height 9
click at [172, 430] on div "Grunnbok" at bounding box center [157, 435] width 97 height 26
